Goal: Task Accomplishment & Management: Manage account settings

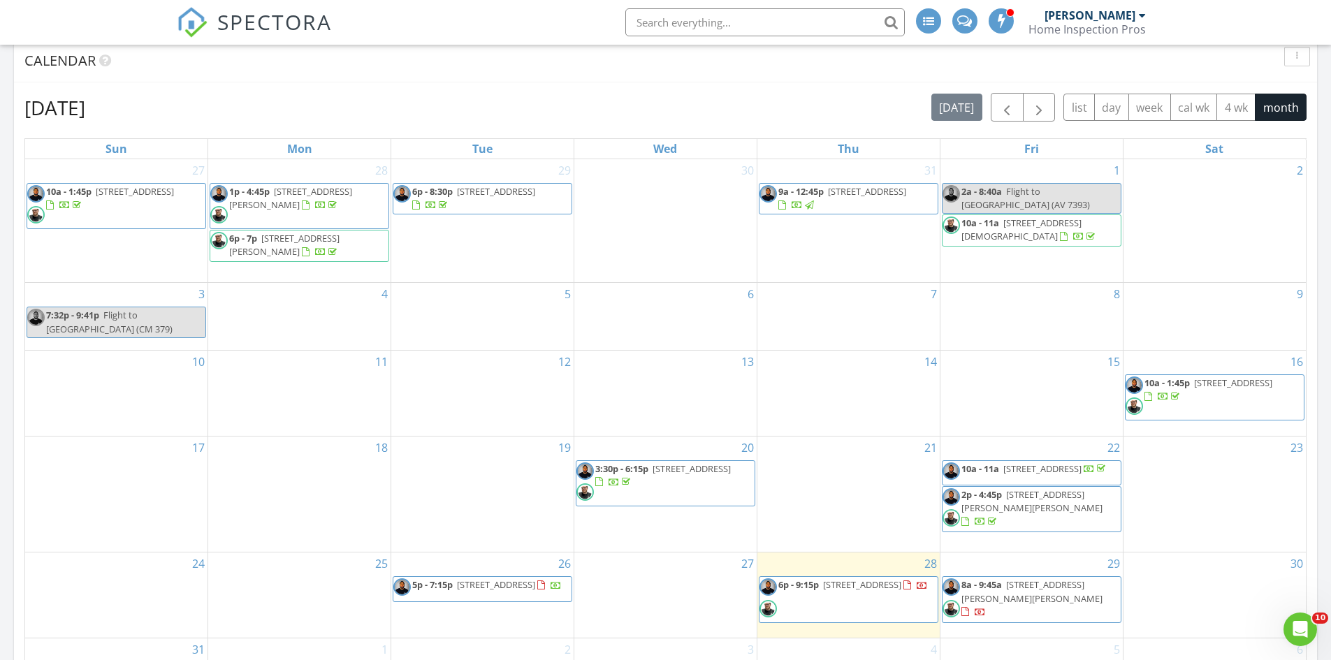
scroll to position [629, 0]
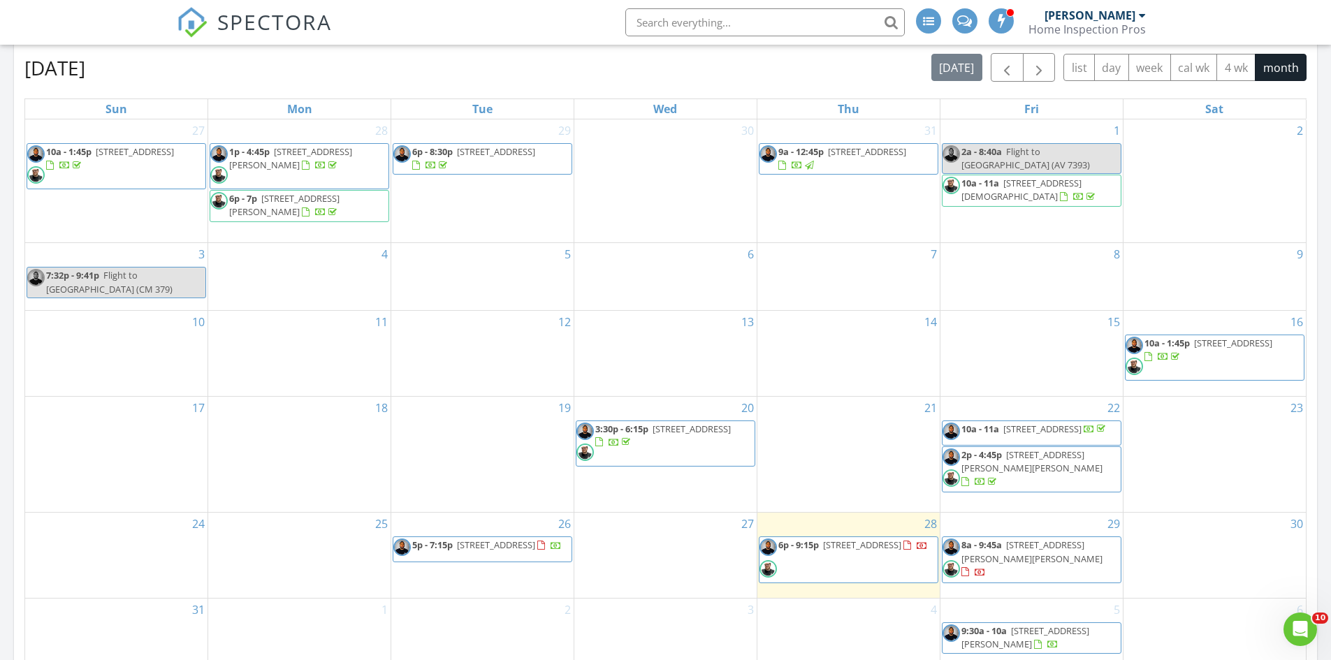
click at [633, 437] on div at bounding box center [614, 443] width 38 height 13
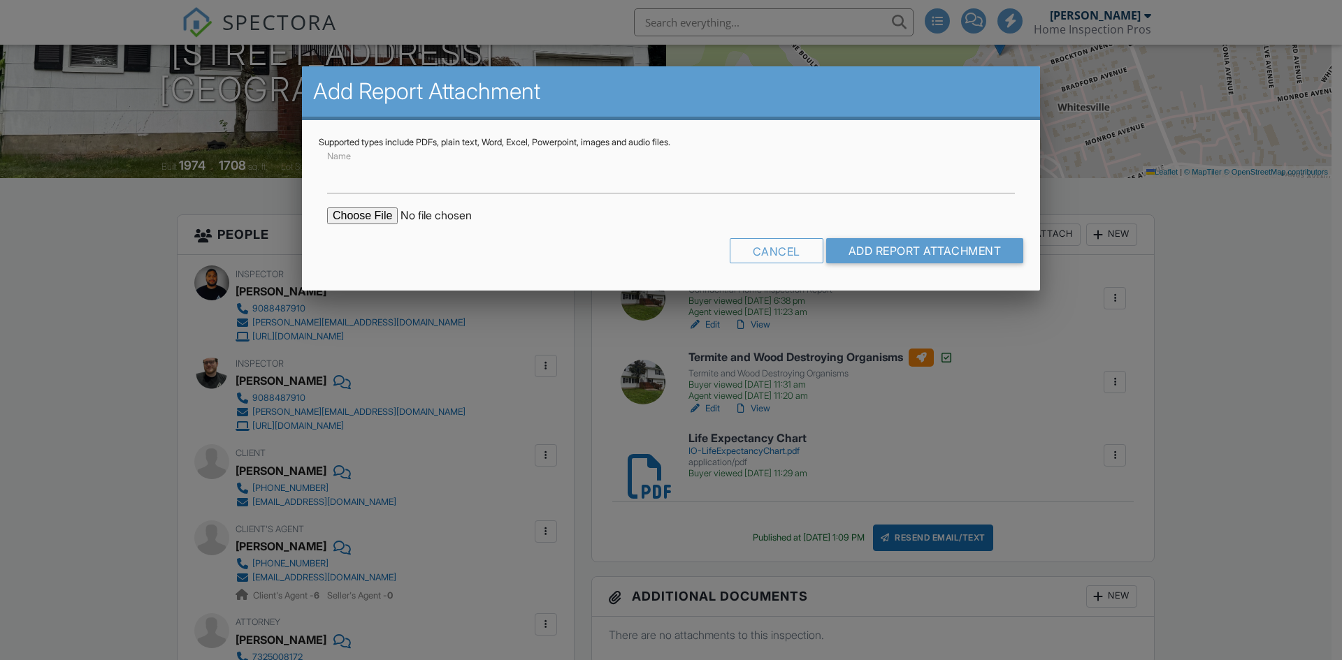
click at [792, 251] on div "Cancel" at bounding box center [776, 250] width 94 height 25
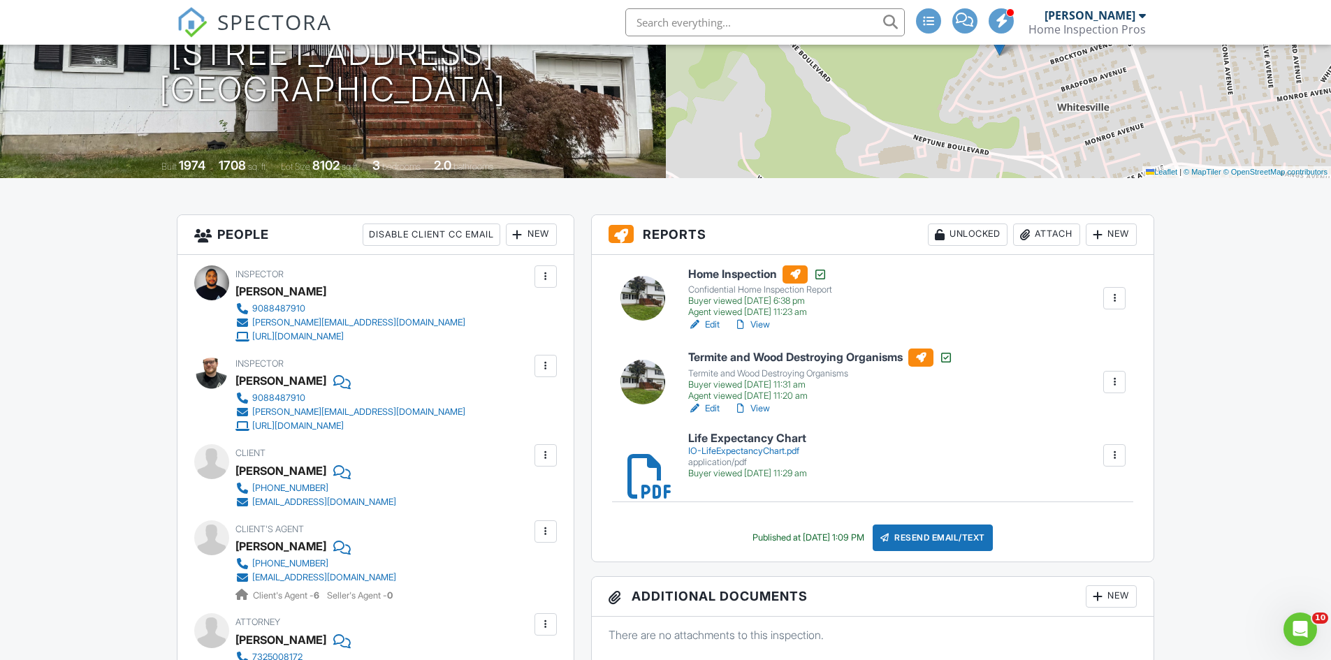
click at [1052, 229] on div "Attach" at bounding box center [1046, 235] width 67 height 22
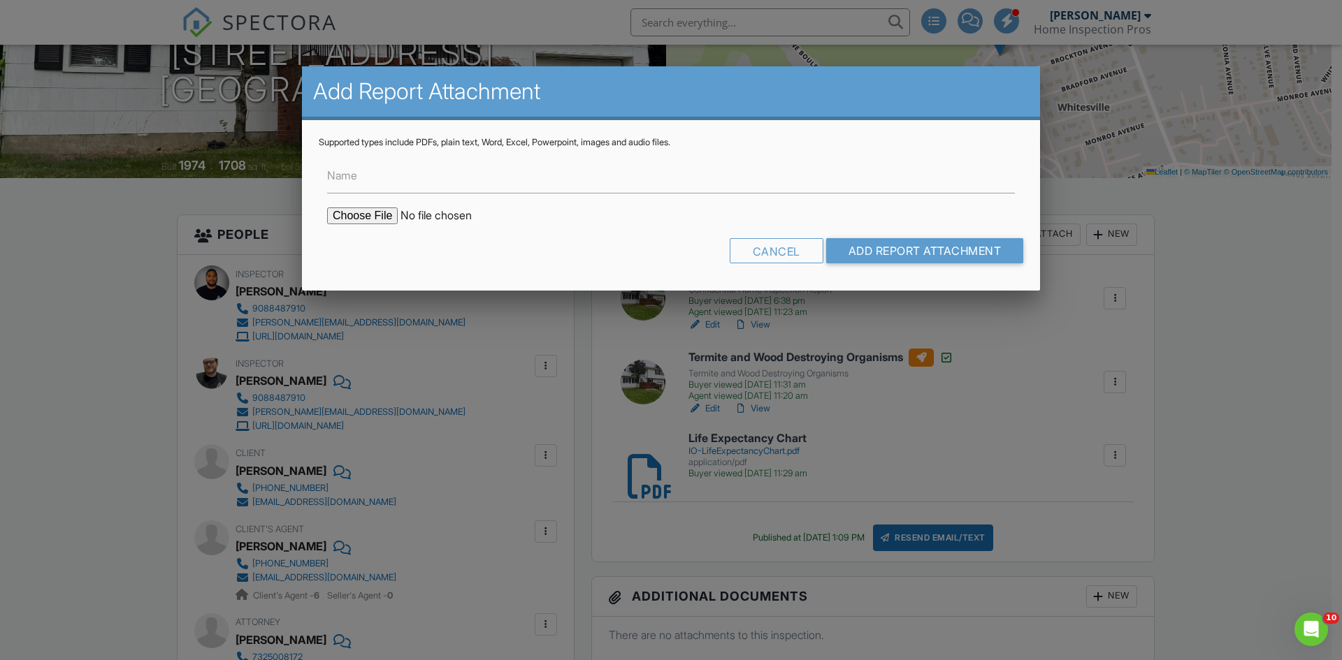
click at [358, 216] on input "file" at bounding box center [446, 216] width 238 height 17
type input "C:\fakepath\1904 [GEOGRAPHIC_DATA]pdf"
click at [943, 259] on input "Add Report Attachment" at bounding box center [925, 250] width 198 height 25
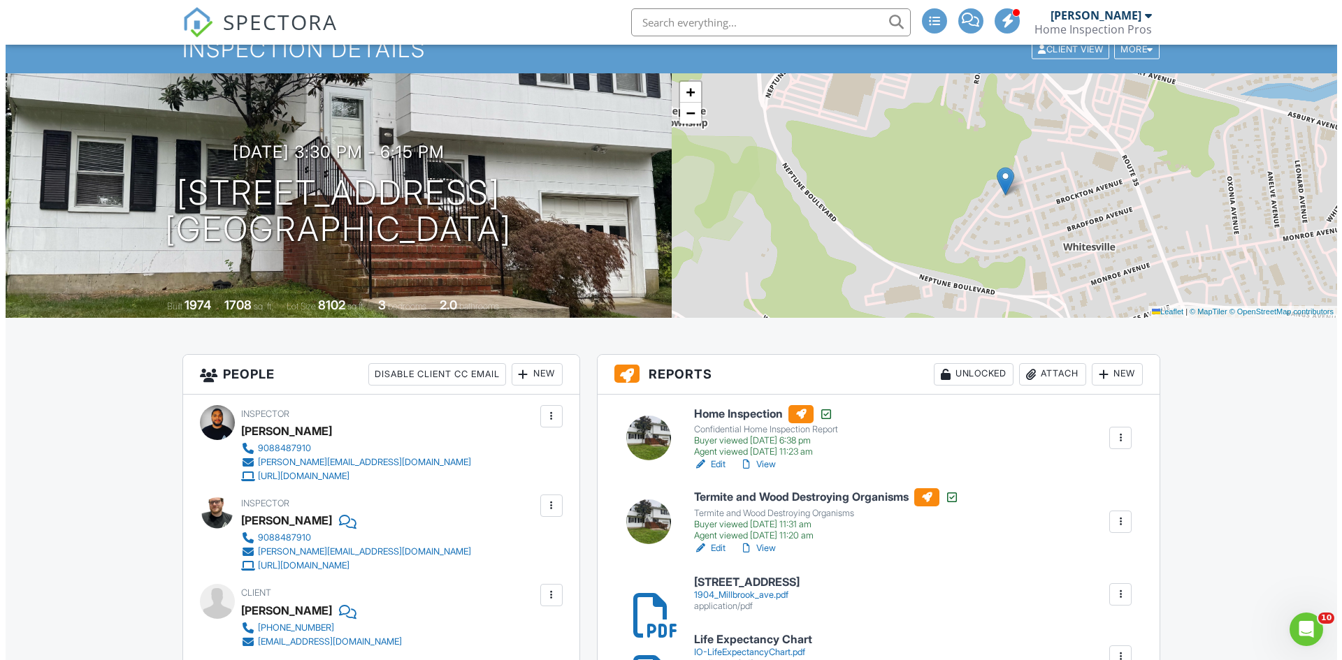
scroll to position [279, 0]
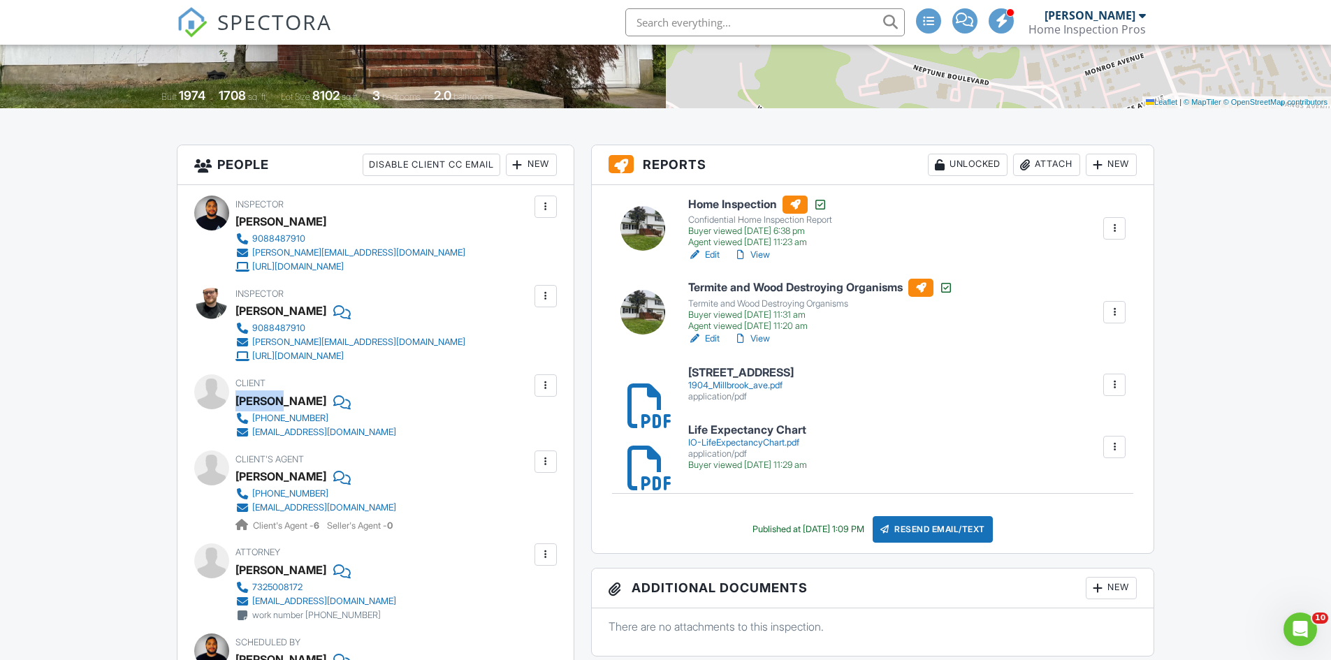
drag, startPoint x: 272, startPoint y: 405, endPoint x: 235, endPoint y: 398, distance: 37.0
click at [235, 398] on div "[PERSON_NAME]" at bounding box center [280, 401] width 91 height 21
copy div "[PERSON_NAME]"
drag, startPoint x: 368, startPoint y: 434, endPoint x: 251, endPoint y: 437, distance: 116.7
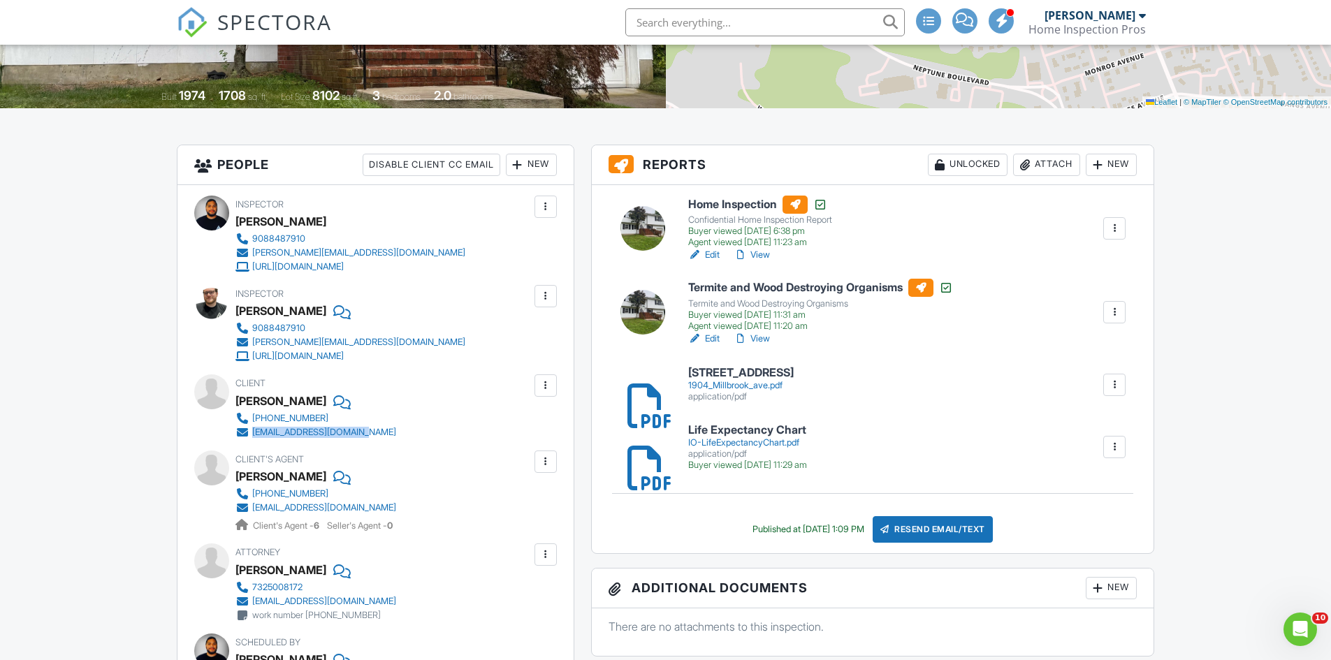
click at [251, 437] on div "732-667-8866 rosareyes8541@gmail.com" at bounding box center [321, 426] width 172 height 28
copy div "[EMAIL_ADDRESS][DOMAIN_NAME]"
drag, startPoint x: 350, startPoint y: 507, endPoint x: 317, endPoint y: 506, distance: 33.5
drag, startPoint x: 317, startPoint y: 506, endPoint x: 185, endPoint y: 444, distance: 145.3
click at [185, 444] on div "Inspector Michael Pons 9088487910 mike@home-inspection-pros.com https://www.hom…" at bounding box center [375, 471] width 396 height 572
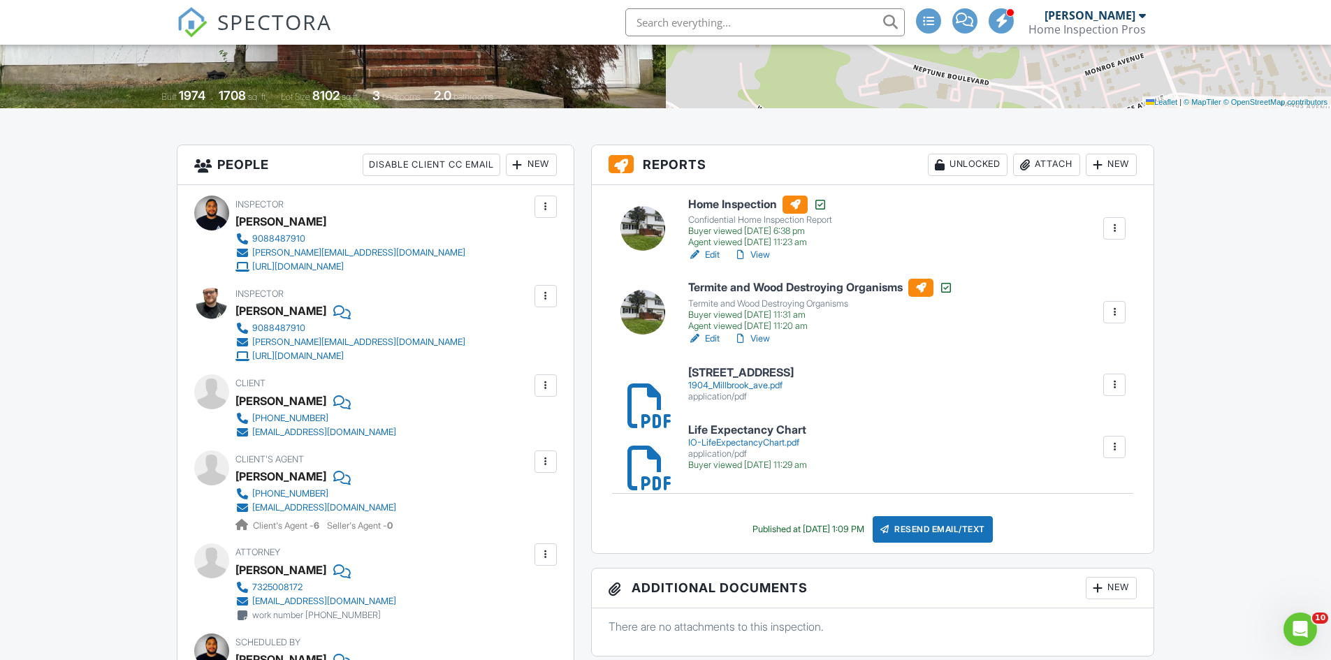
click at [273, 508] on div "[EMAIL_ADDRESS][DOMAIN_NAME]" at bounding box center [324, 507] width 144 height 11
click at [265, 511] on div "[EMAIL_ADDRESS][DOMAIN_NAME]" at bounding box center [324, 507] width 144 height 11
click at [548, 463] on div at bounding box center [546, 462] width 14 height 14
click at [407, 503] on li "Edit" at bounding box center [471, 504] width 156 height 35
